Goal: Share content

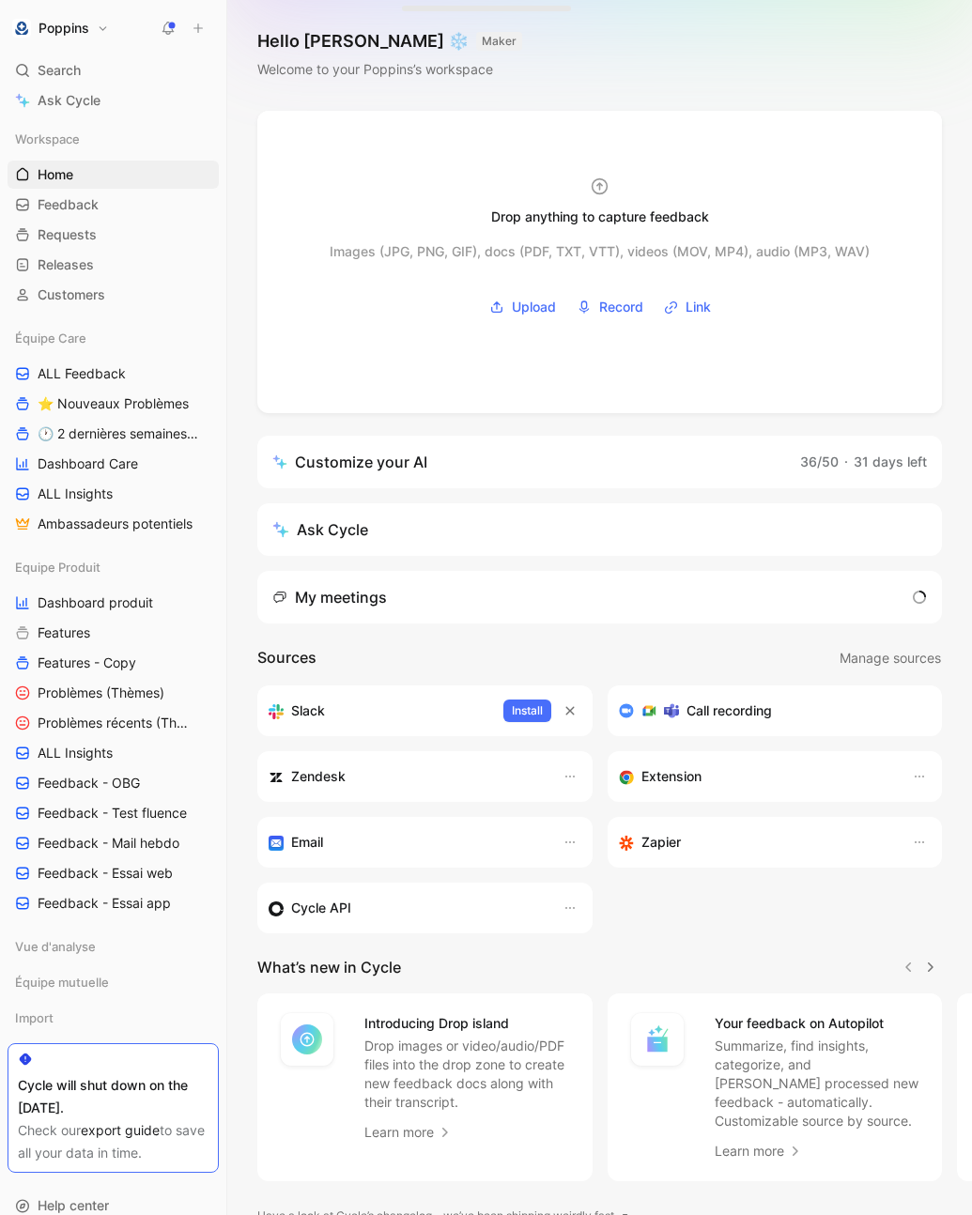
click at [96, 388] on div "Équipe Care ALL Feedback ⭐ Nouveaux Problèmes 🕐 2 dernières semaines - Occurenc…" at bounding box center [113, 431] width 211 height 214
click at [94, 364] on span "ALL Feedback" at bounding box center [82, 373] width 88 height 19
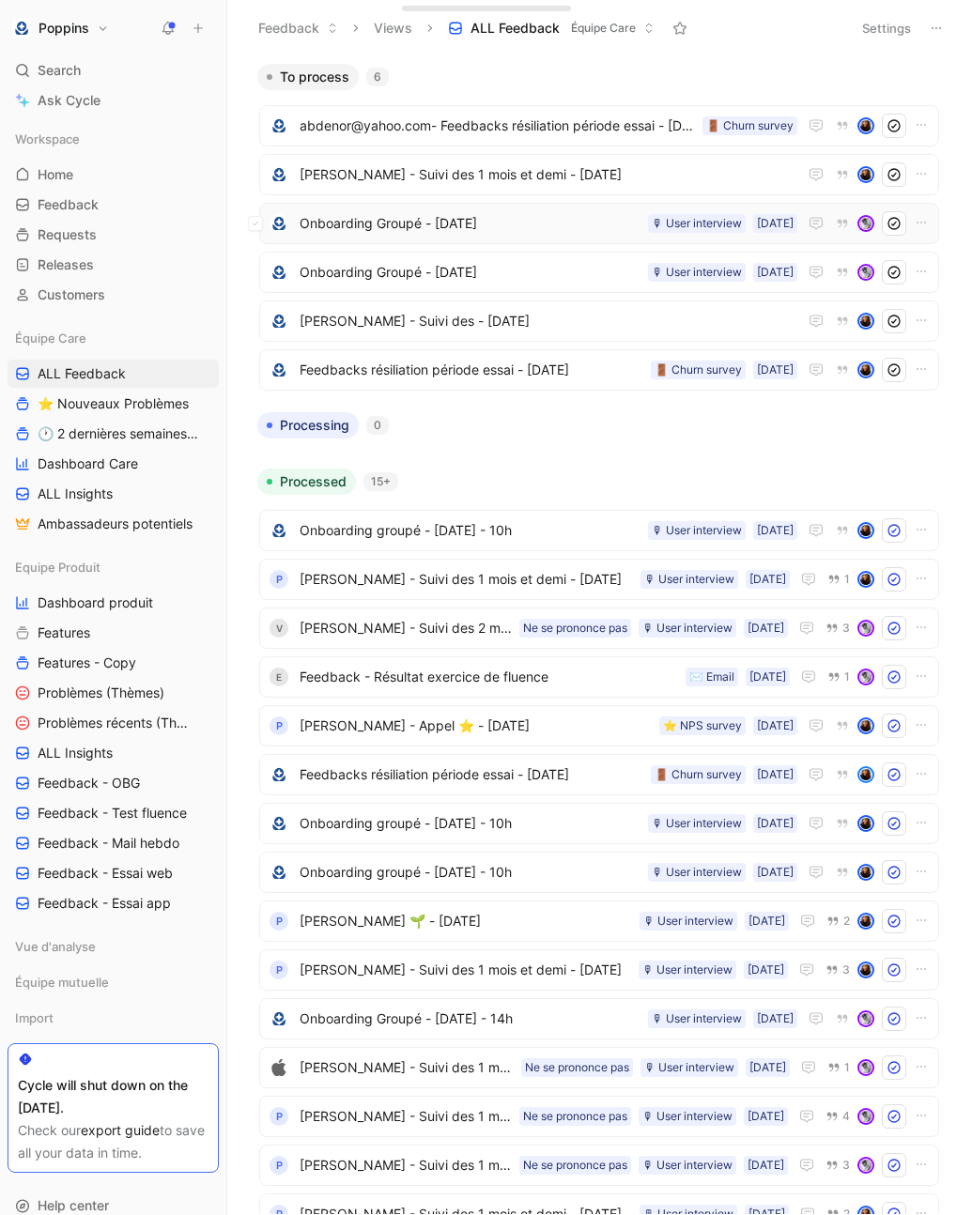
click at [579, 224] on span "Onboarding Groupé - [DATE]" at bounding box center [470, 223] width 341 height 23
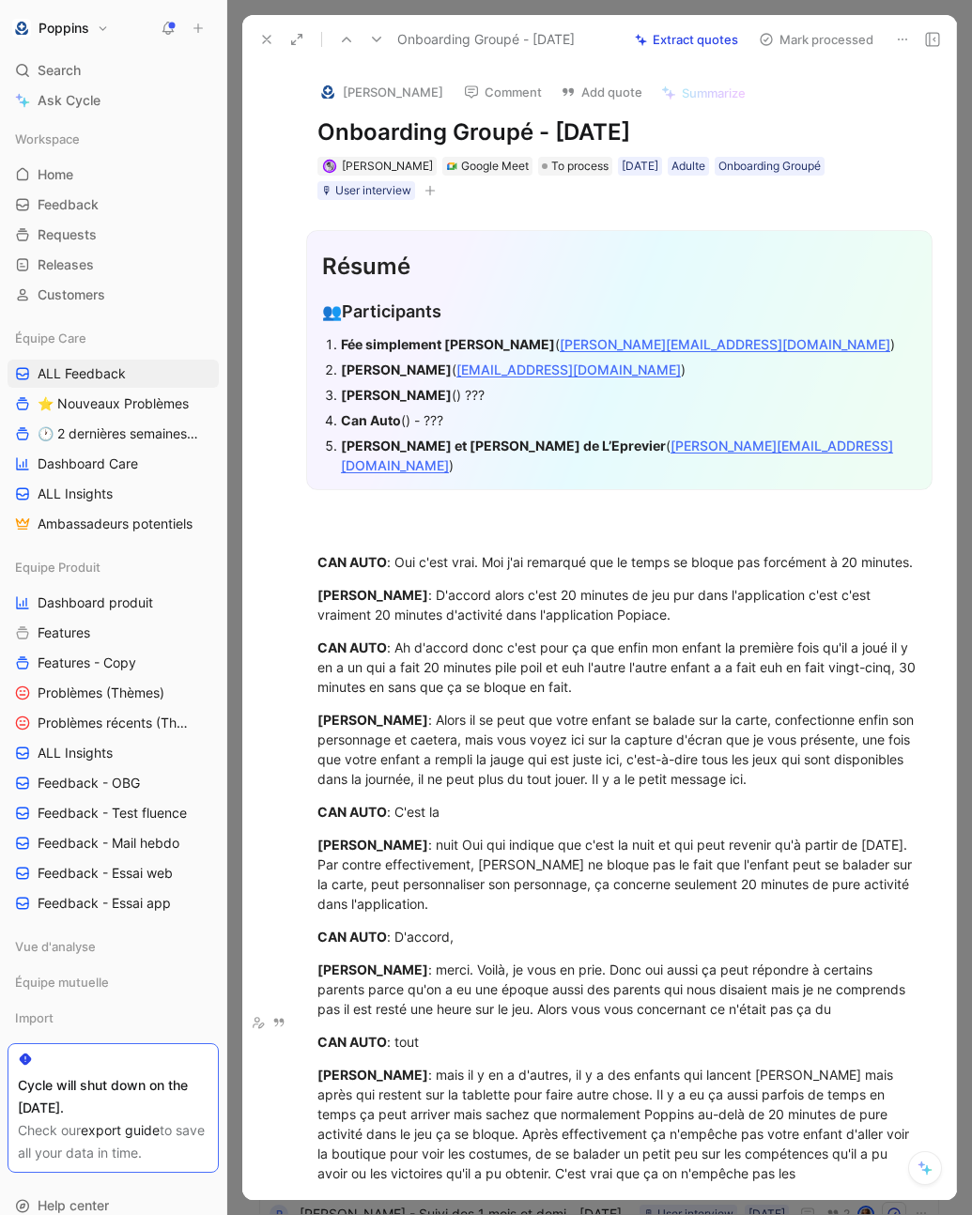
click at [901, 37] on icon at bounding box center [902, 39] width 15 height 15
click at [869, 72] on div "Copy link" at bounding box center [825, 79] width 164 height 23
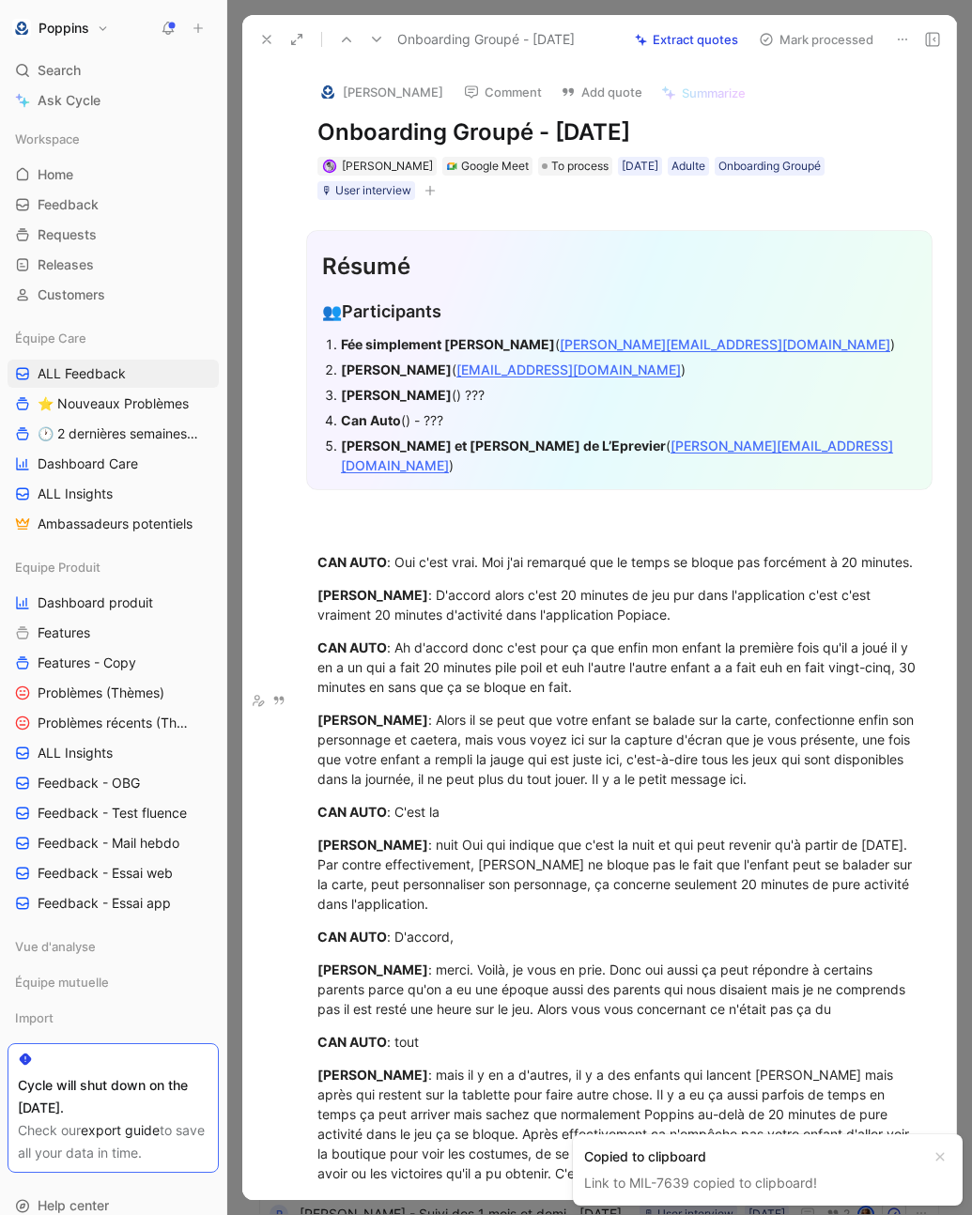
click at [264, 37] on use at bounding box center [267, 40] width 8 height 8
